Goal: Task Accomplishment & Management: Manage account settings

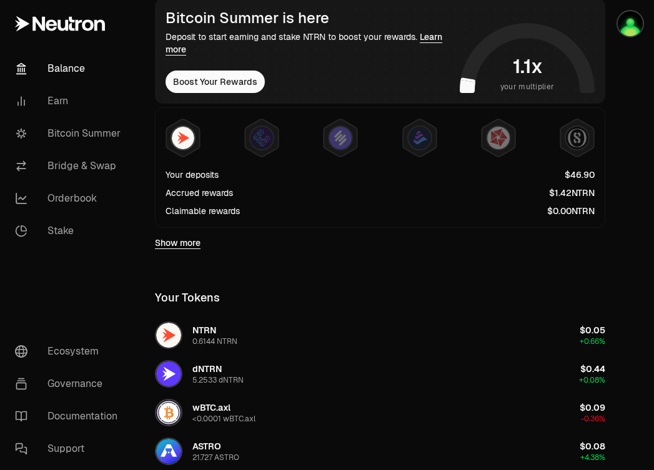
scroll to position [188, 0]
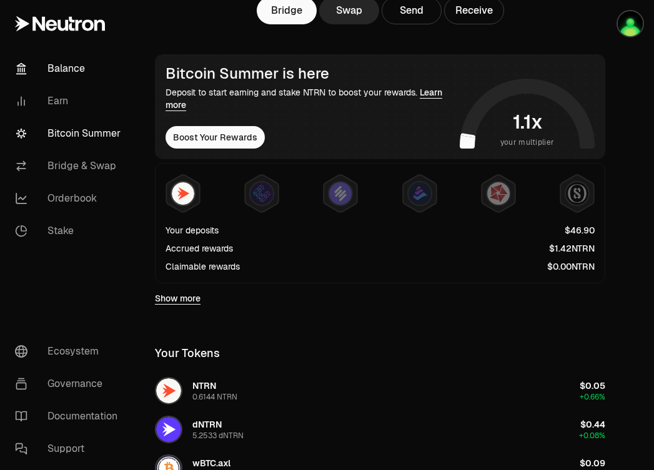
click at [110, 130] on link "Bitcoin Summer" at bounding box center [70, 133] width 130 height 32
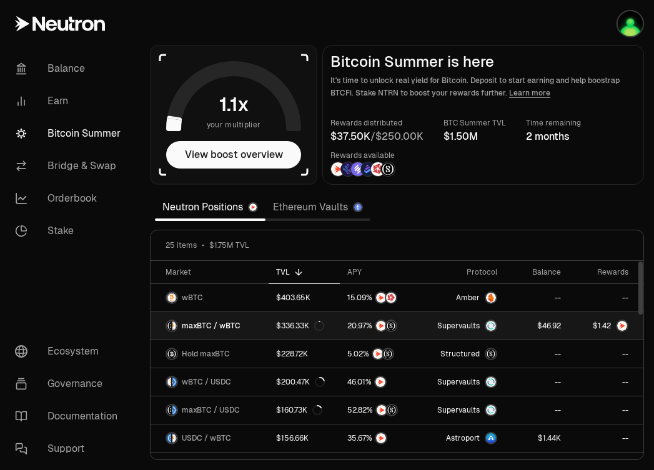
click at [304, 327] on div "$336.33K" at bounding box center [300, 326] width 48 height 10
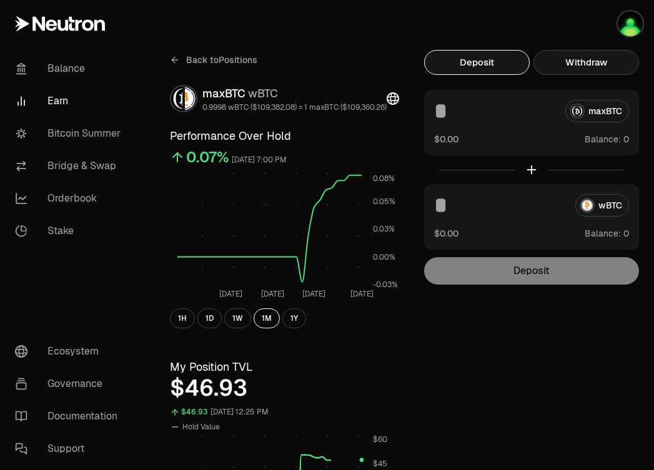
click at [583, 64] on button "Withdraw" at bounding box center [586, 62] width 106 height 25
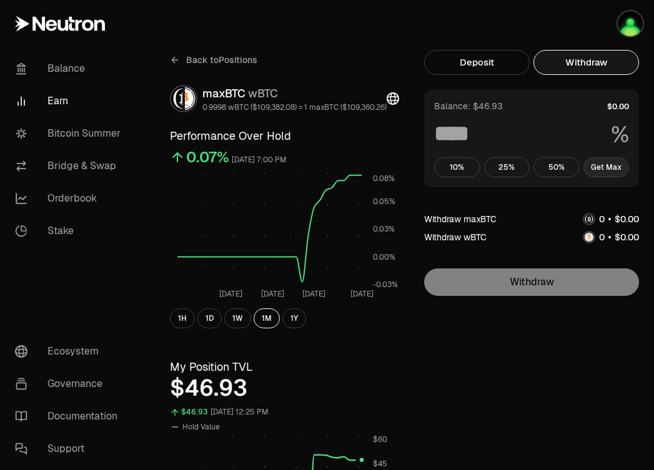
click at [607, 164] on button "Get Max" at bounding box center [606, 167] width 46 height 20
type input "***"
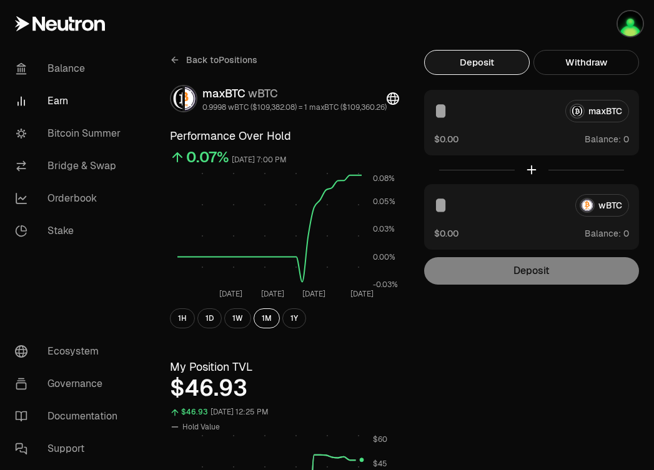
click at [486, 67] on button "Deposit" at bounding box center [477, 62] width 106 height 25
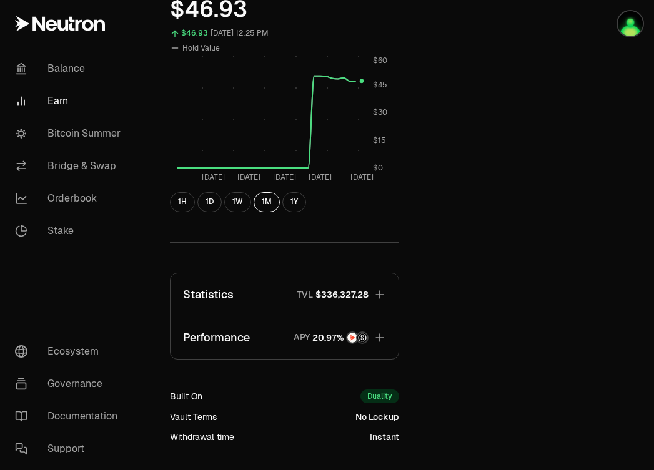
scroll to position [380, 0]
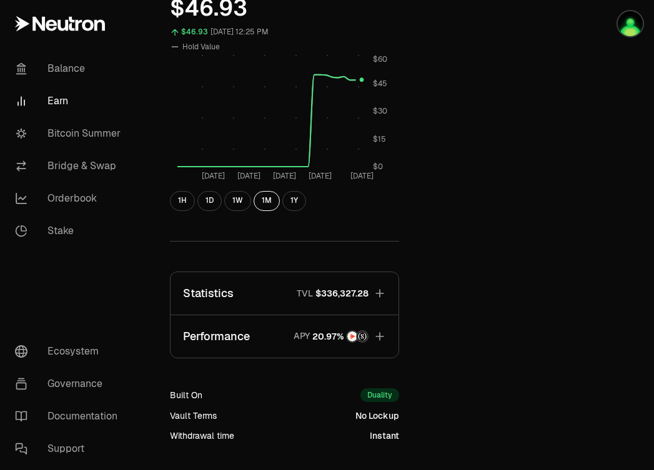
click at [375, 340] on icon "button" at bounding box center [379, 336] width 12 height 12
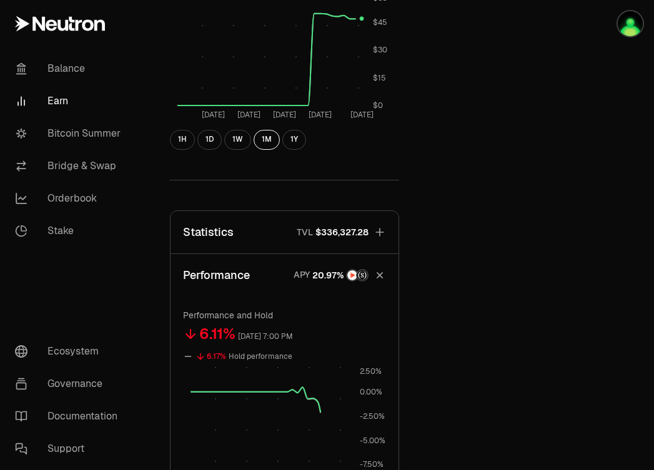
scroll to position [448, 0]
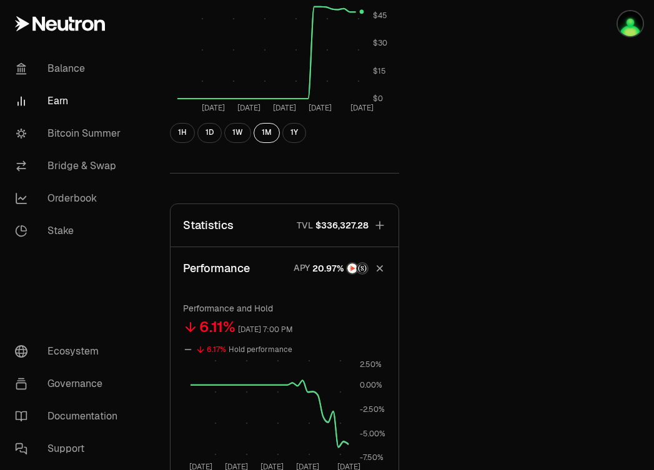
click at [384, 277] on icon "button" at bounding box center [379, 268] width 17 height 17
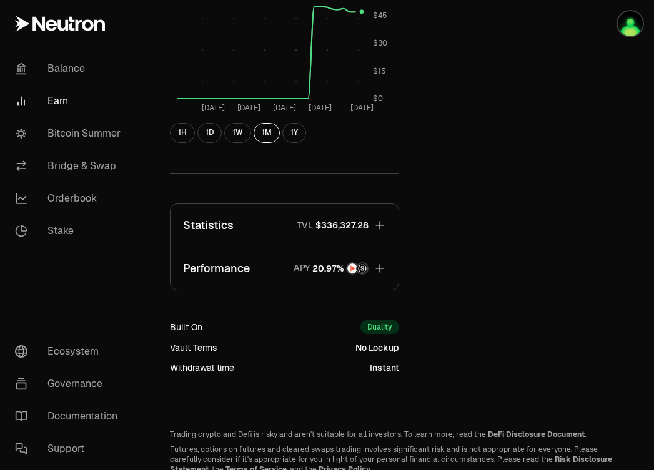
click at [393, 274] on button "Performance APY" at bounding box center [284, 268] width 228 height 42
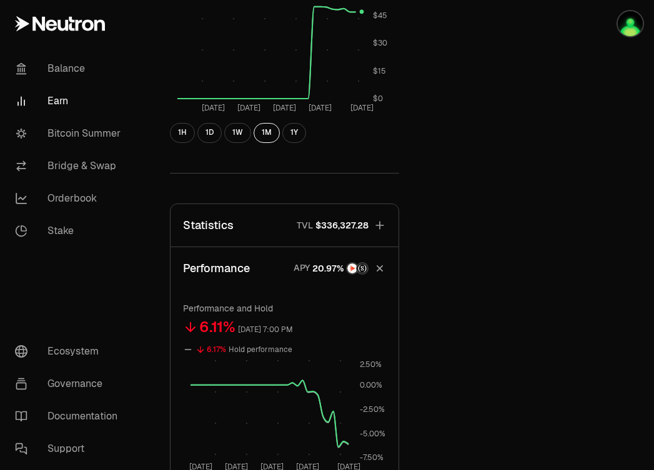
click at [387, 275] on button "Performance APY" at bounding box center [284, 268] width 228 height 42
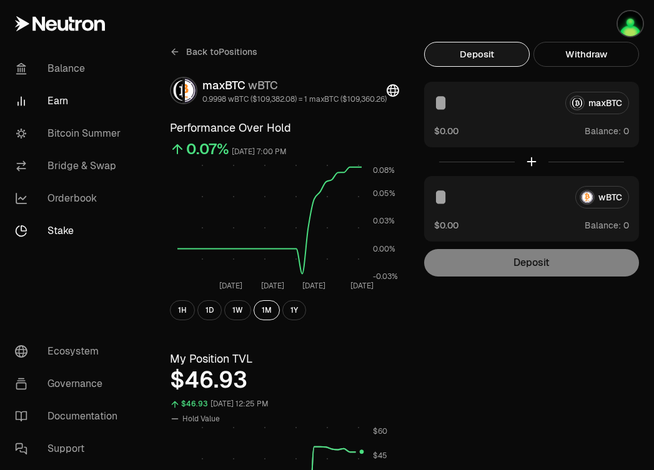
scroll to position [0, 0]
